Goal: Ask a question: Seek information or help from site administrators or community

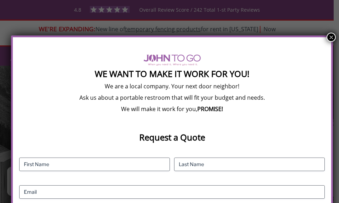
click at [326, 35] on button "×" at bounding box center [330, 37] width 9 height 9
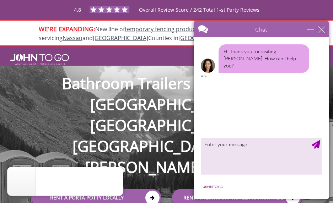
click at [323, 28] on div "close" at bounding box center [321, 29] width 7 height 7
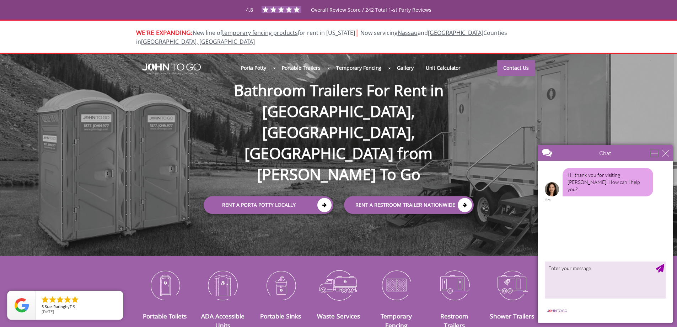
click at [658, 152] on div "minimize" at bounding box center [654, 152] width 7 height 7
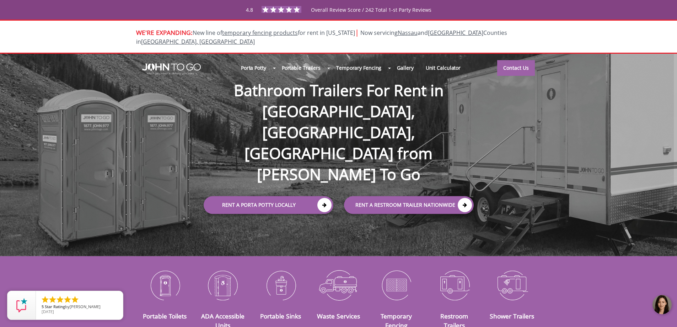
click at [661, 304] on div at bounding box center [662, 304] width 21 height 21
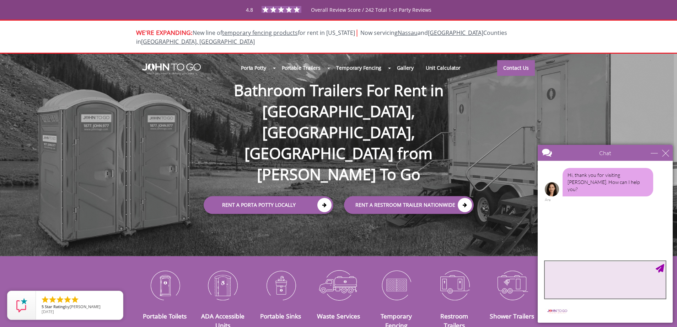
click at [559, 280] on textarea "type your message" at bounding box center [605, 279] width 121 height 37
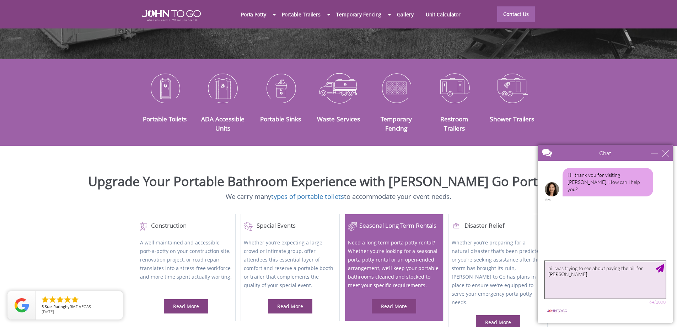
scroll to position [107, 0]
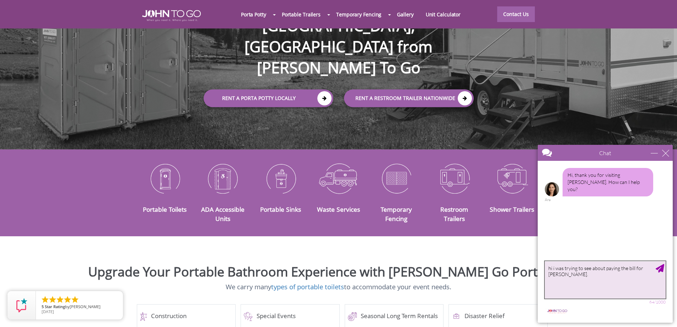
type textarea "hi i was trying to see about paying the bill for [PERSON_NAME]."
click at [660, 268] on div "Send Message" at bounding box center [660, 268] width 9 height 9
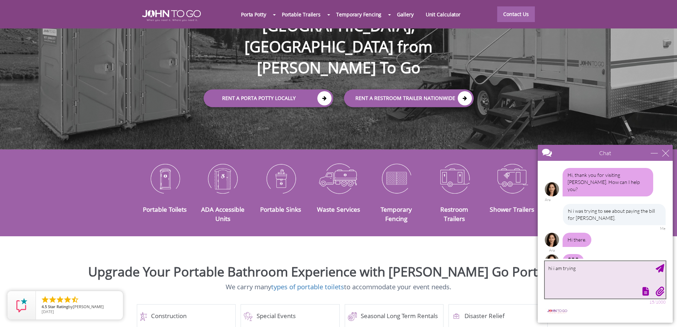
scroll to position [10, 0]
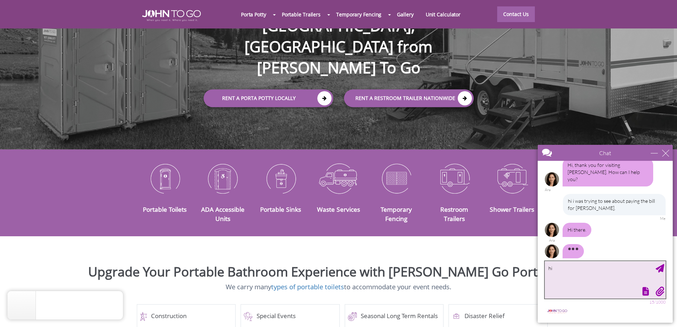
type textarea "h"
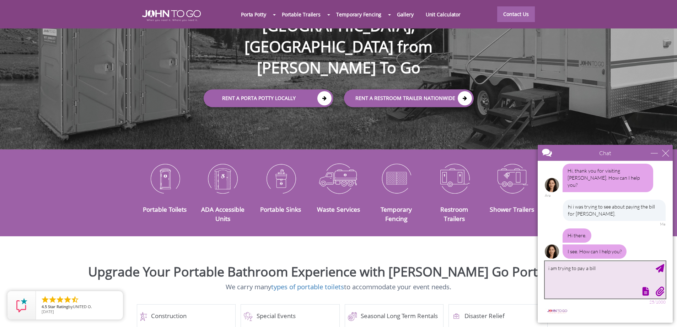
type textarea "i am trying to pay a bill"
click at [661, 268] on div "Send Message" at bounding box center [660, 268] width 9 height 9
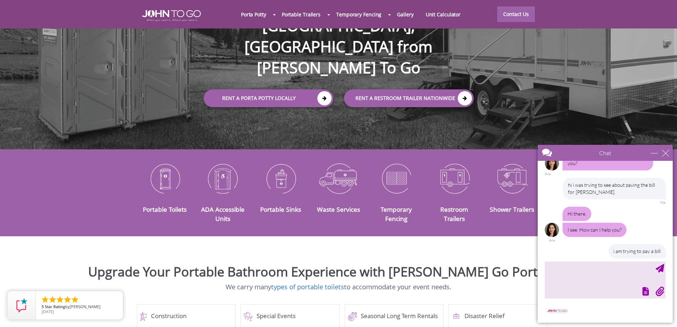
drag, startPoint x: 241, startPoint y: 0, endPoint x: 7, endPoint y: 43, distance: 237.9
click at [7, 43] on div "Porta Potty Portable Toilets ADA Accessible Units Portable Sinks Waste Services…" at bounding box center [338, 48] width 677 height 203
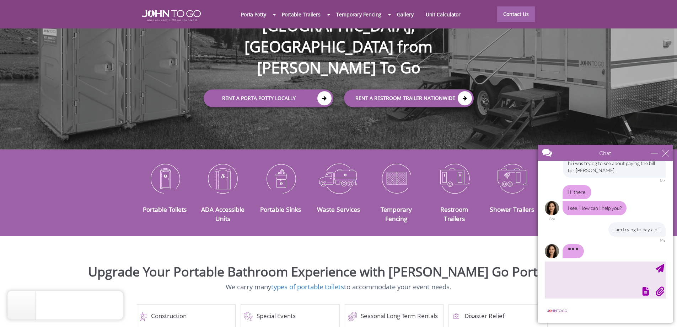
scroll to position [55, 0]
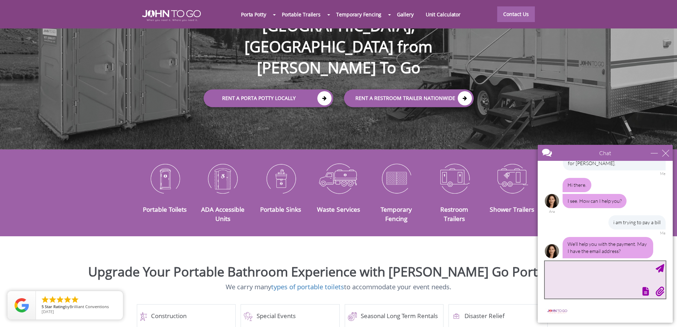
click at [563, 270] on textarea "type your message" at bounding box center [605, 279] width 121 height 37
type textarea "[EMAIL_ADDRESS][DOMAIN_NAME]"
click at [663, 267] on div "Send Message" at bounding box center [660, 268] width 9 height 9
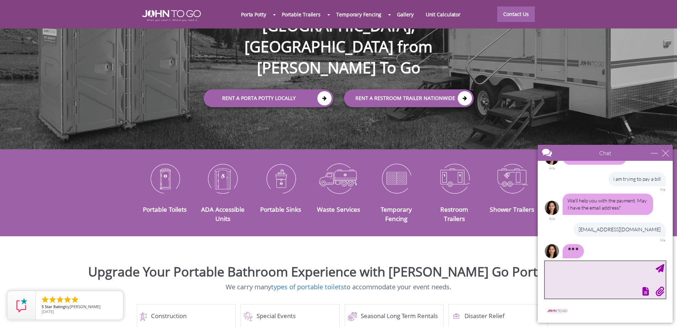
scroll to position [119, 0]
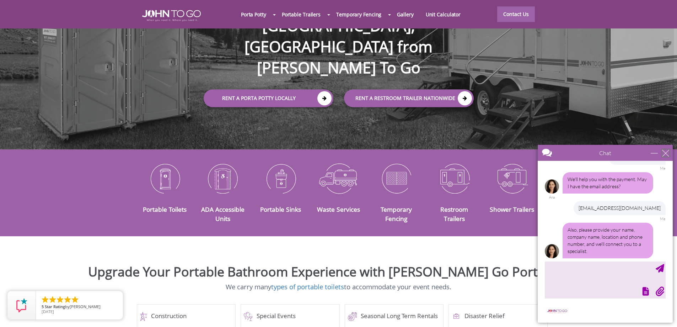
click at [666, 151] on div "close" at bounding box center [666, 152] width 7 height 7
type input "Continue Chat"
type input "End Chat"
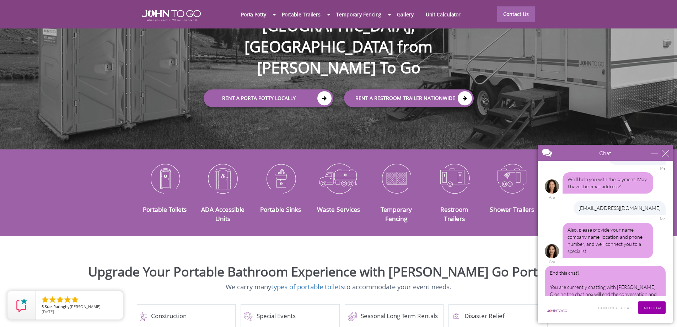
scroll to position [130, 0]
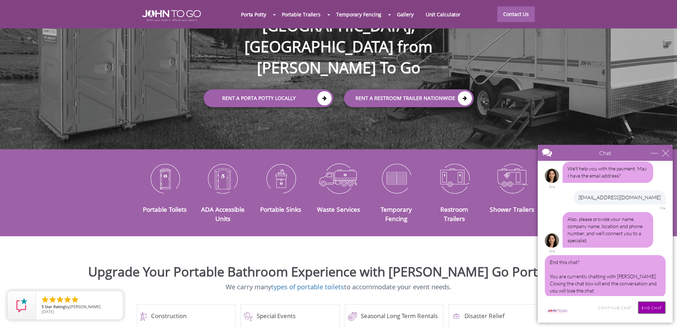
click at [646, 304] on input "End Chat" at bounding box center [652, 307] width 28 height 12
